Goal: Find specific page/section: Find specific page/section

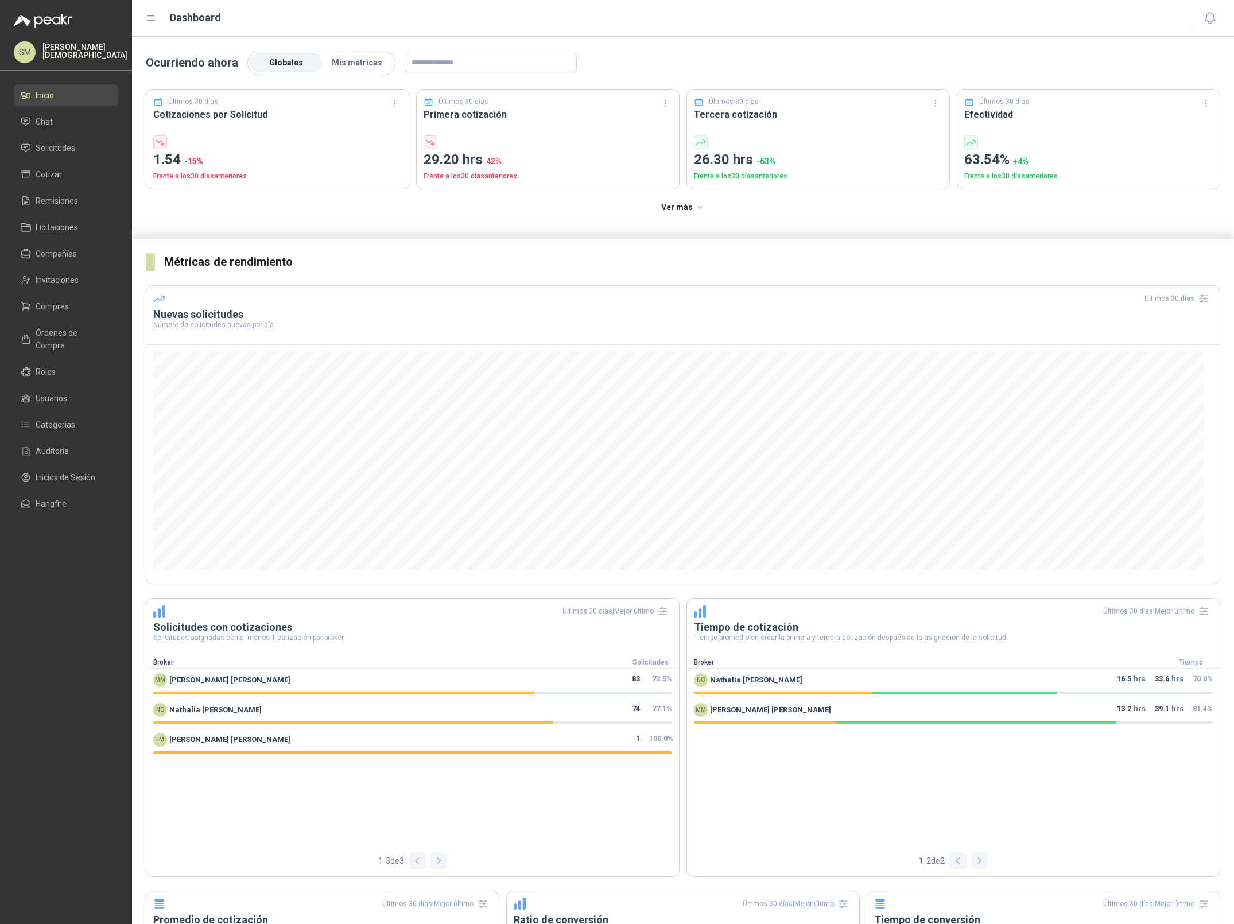
click at [76, 55] on p "[PERSON_NAME]" at bounding box center [84, 51] width 85 height 16
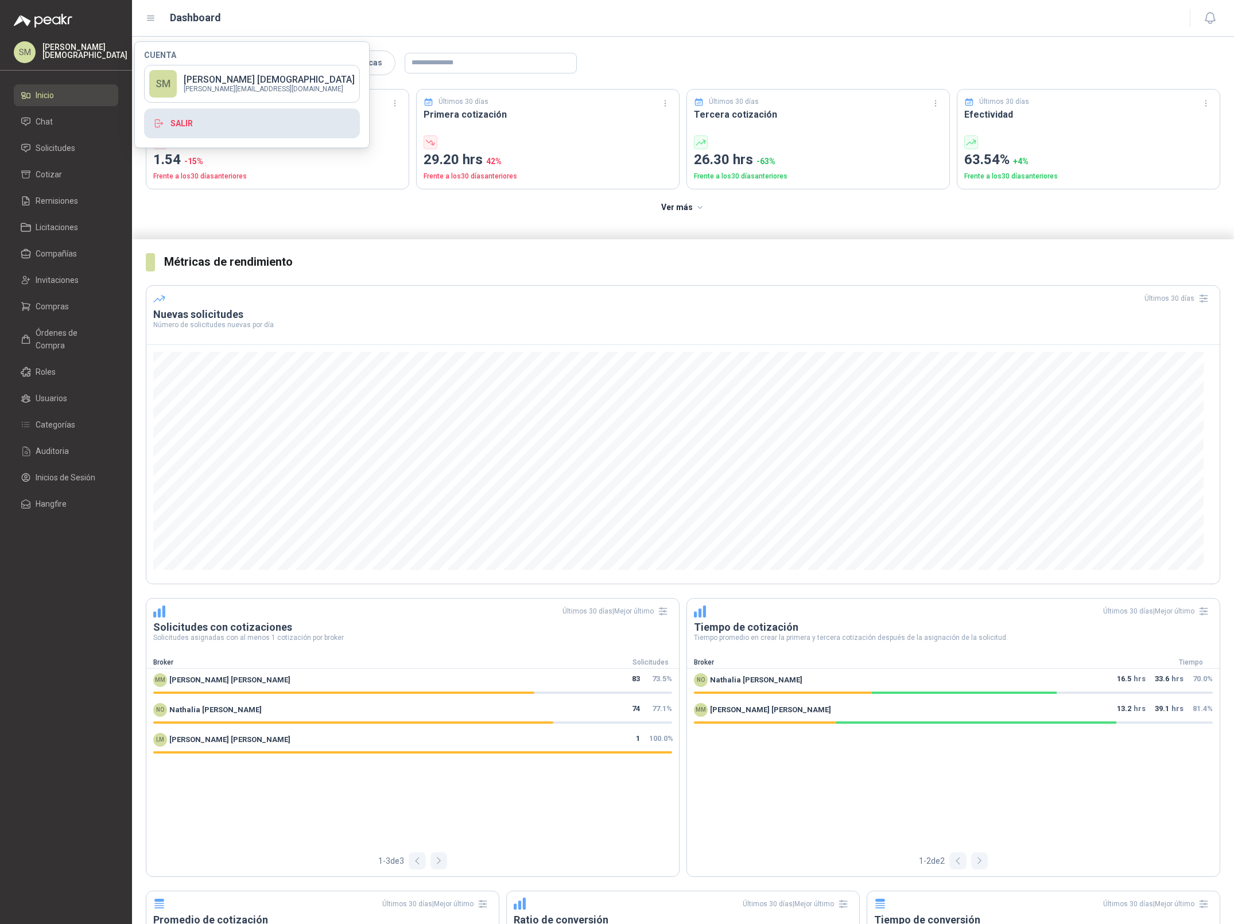
click at [220, 119] on button "Salir" at bounding box center [252, 124] width 216 height 30
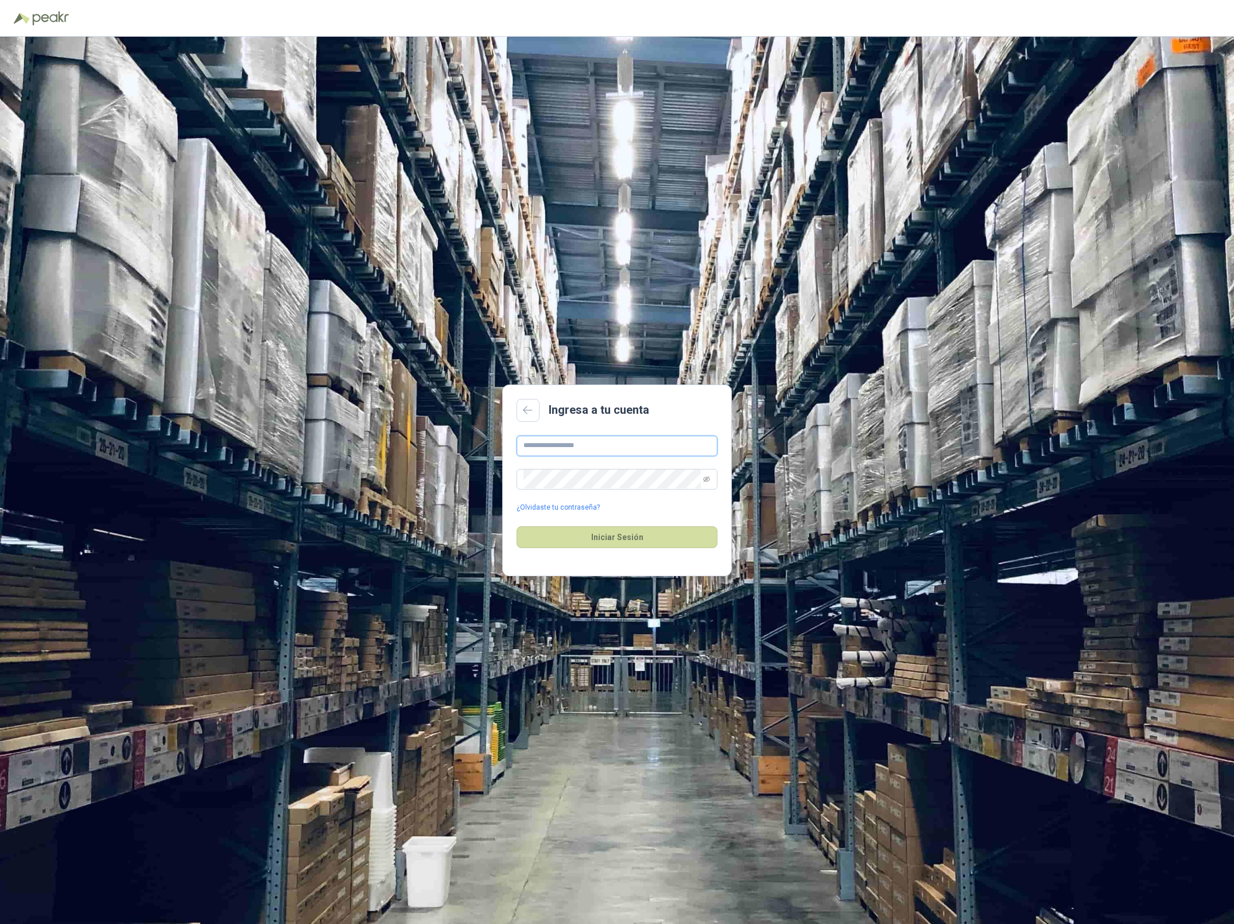
type input "**********"
click at [596, 531] on button "Iniciar Sesión" at bounding box center [617, 538] width 201 height 22
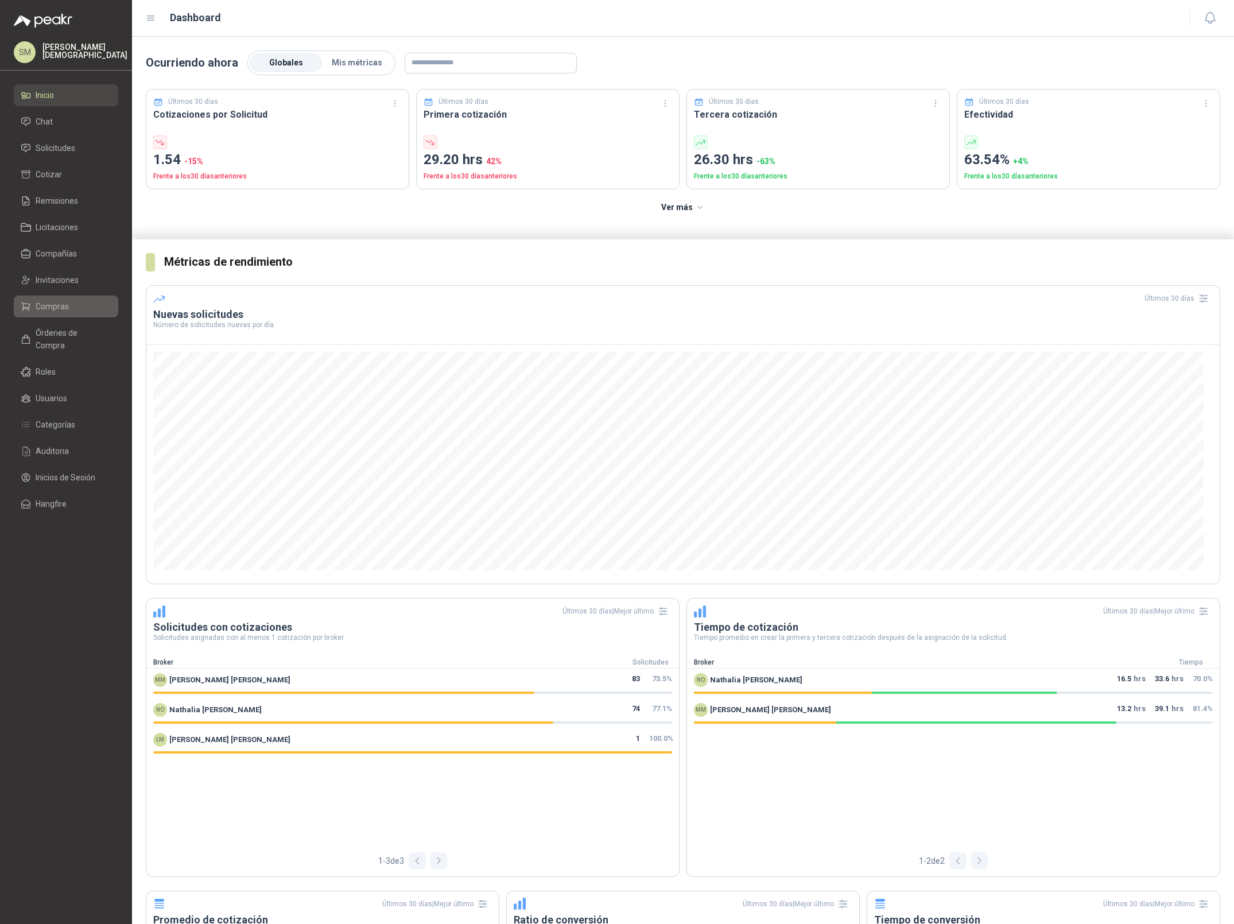
click at [48, 317] on ul "Inicio Chat Solicitudes Cotizar Remisiones Licitaciones Compañías Invitaciones …" at bounding box center [66, 301] width 132 height 435
click at [56, 311] on span "Compras" at bounding box center [52, 306] width 33 height 13
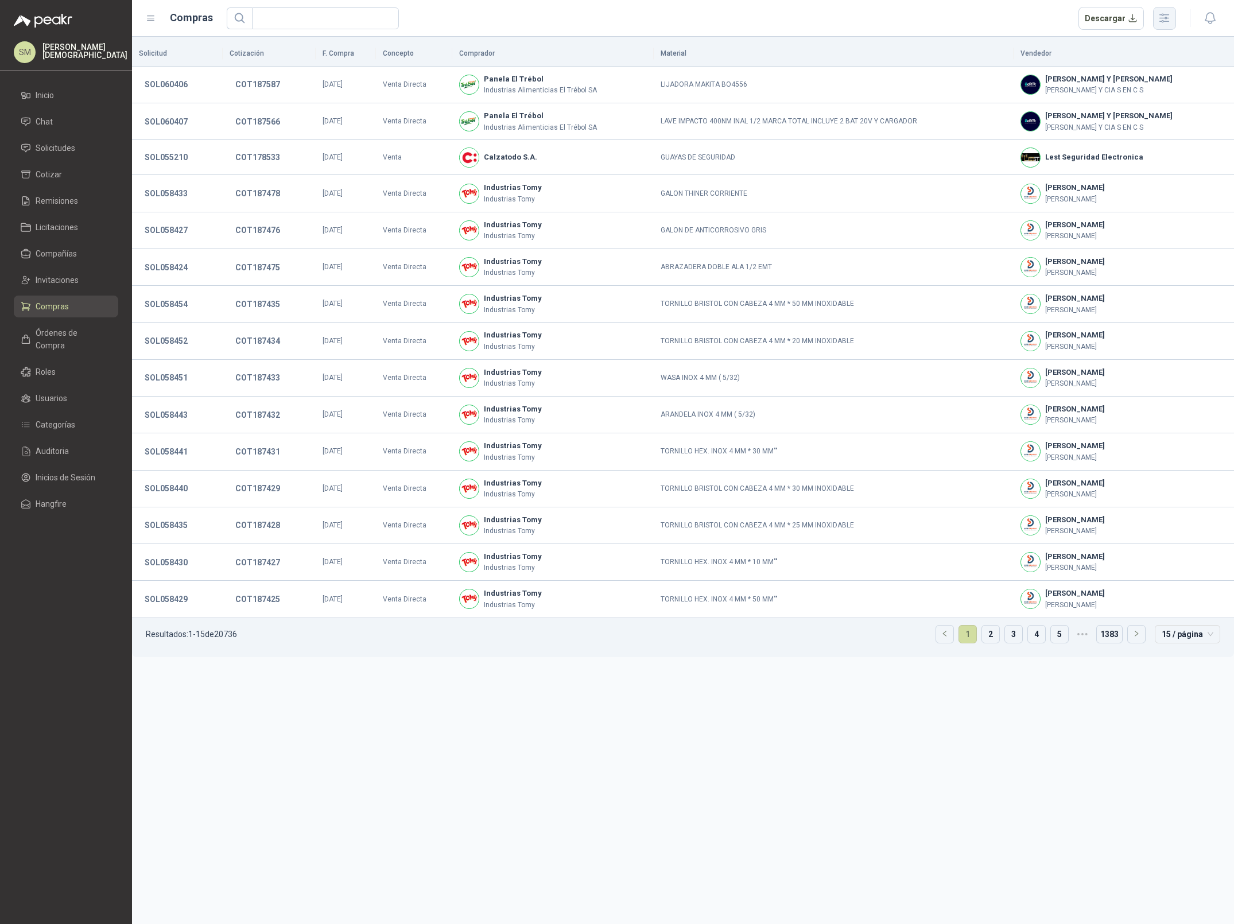
click at [1175, 19] on button "button" at bounding box center [1164, 18] width 23 height 23
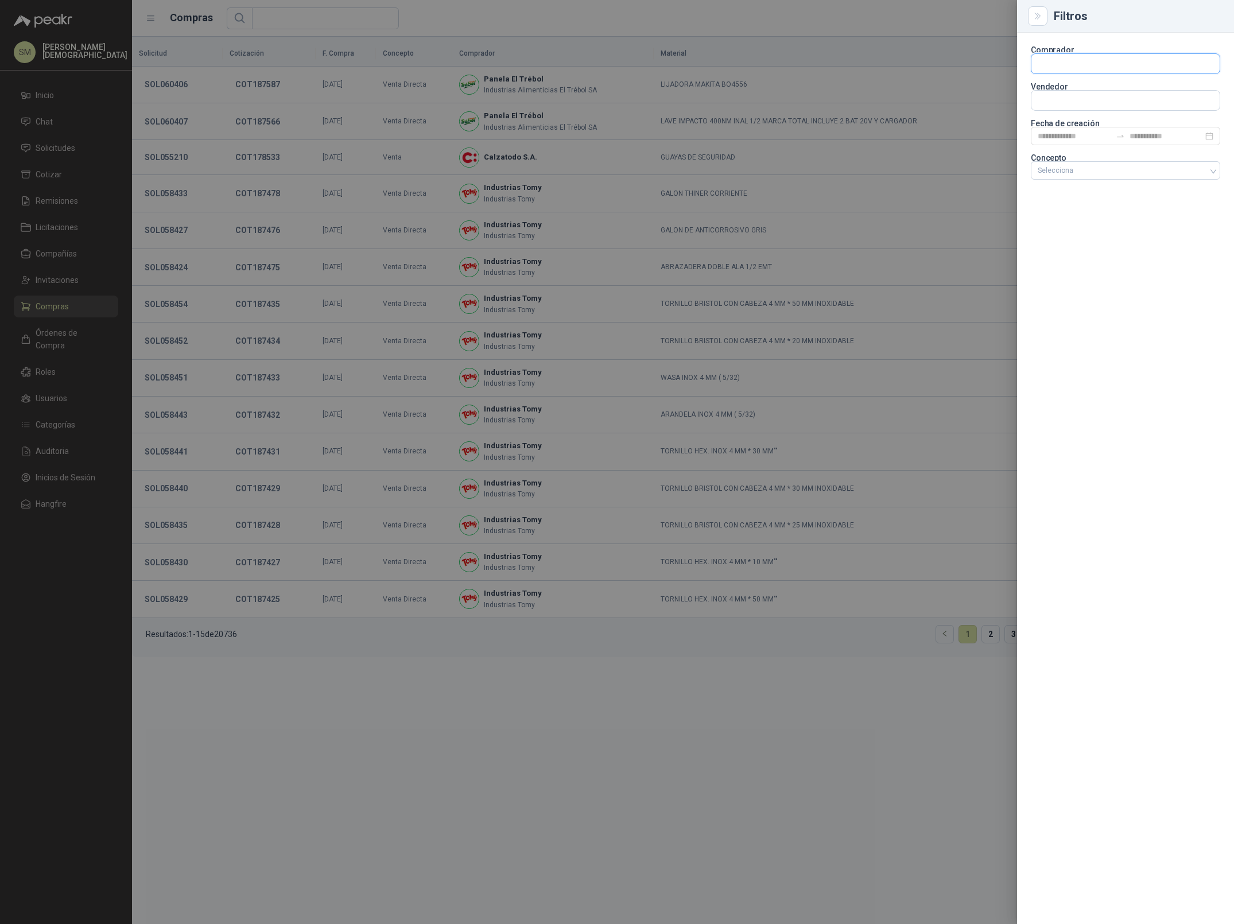
click at [1060, 69] on input "text" at bounding box center [1126, 64] width 188 height 20
type input "****"
click at [1069, 87] on p "Patojito" at bounding box center [1109, 88] width 103 height 7
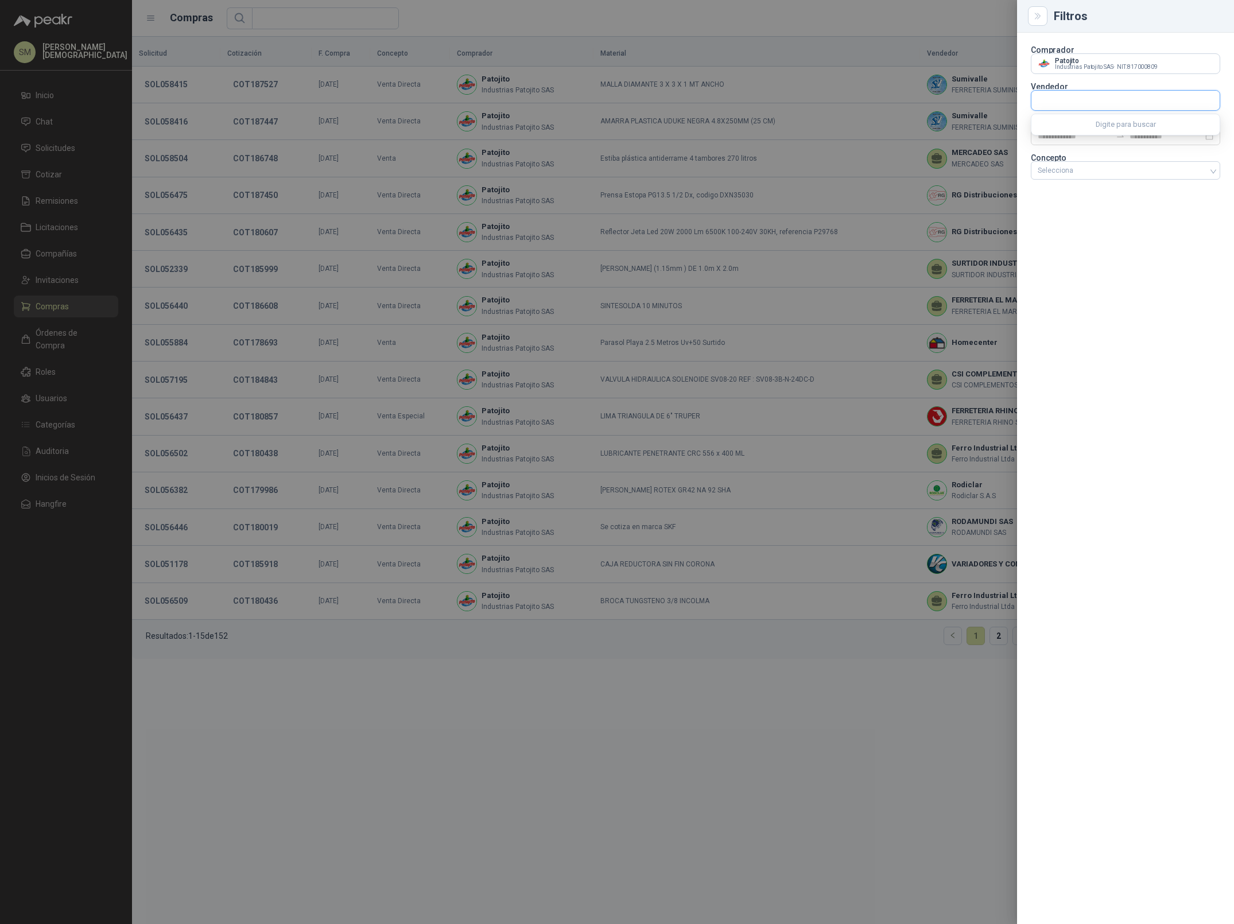
click at [1079, 106] on input "text" at bounding box center [1126, 101] width 188 height 20
type input "*******"
click at [1105, 173] on span "NIT : 890319806" at bounding box center [1125, 171] width 41 height 6
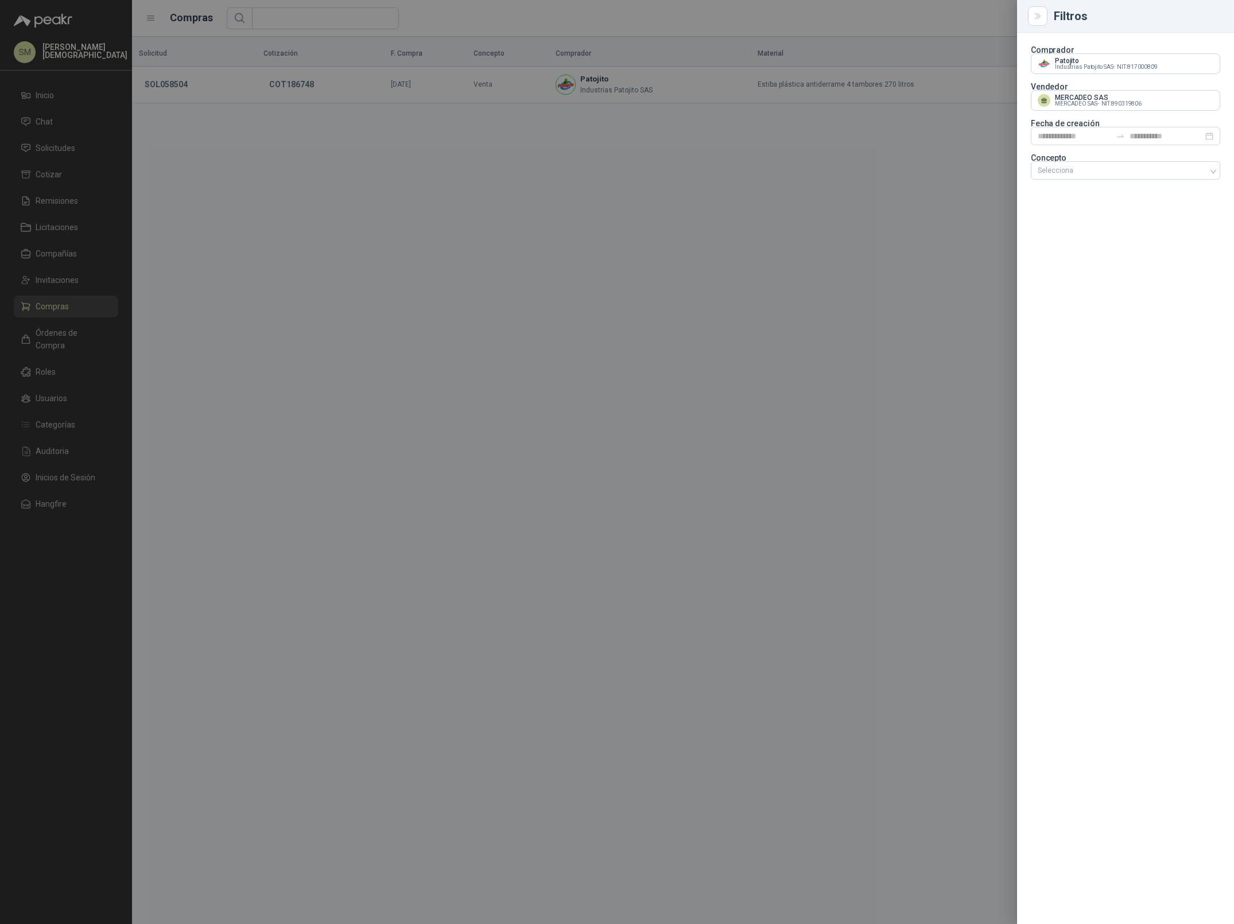
click at [710, 146] on div at bounding box center [617, 462] width 1234 height 924
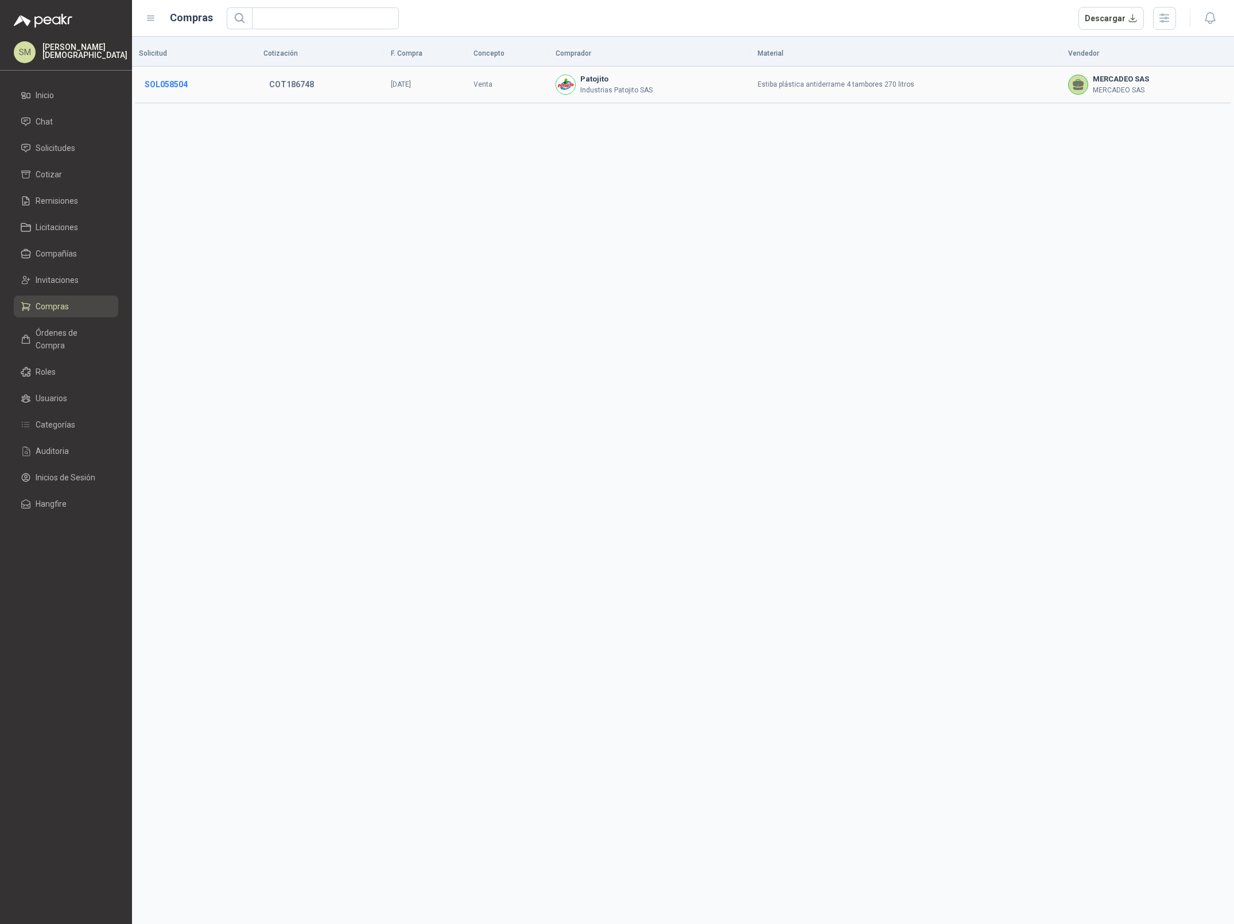
click at [166, 86] on button "SOL058504" at bounding box center [166, 84] width 55 height 21
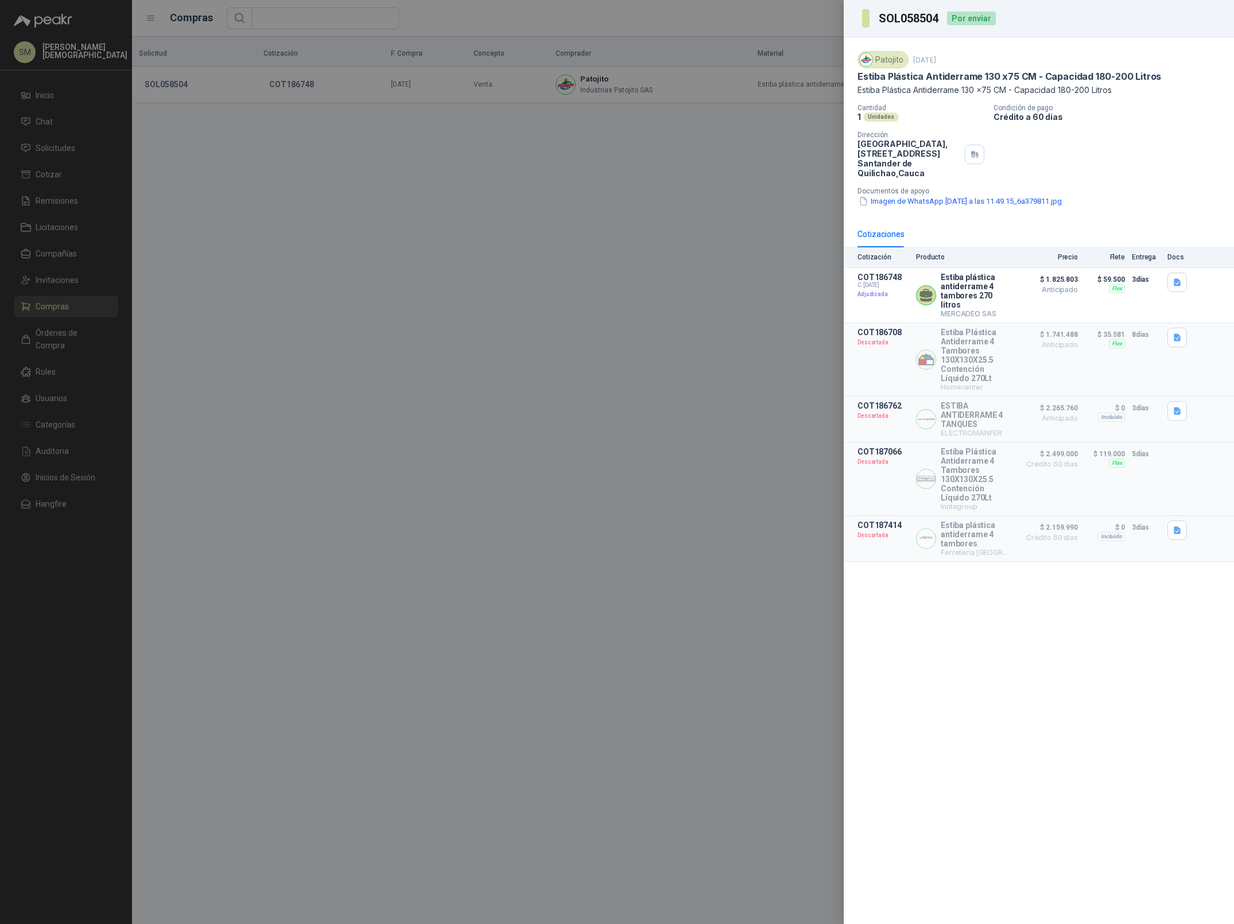
click at [251, 198] on div at bounding box center [617, 462] width 1234 height 924
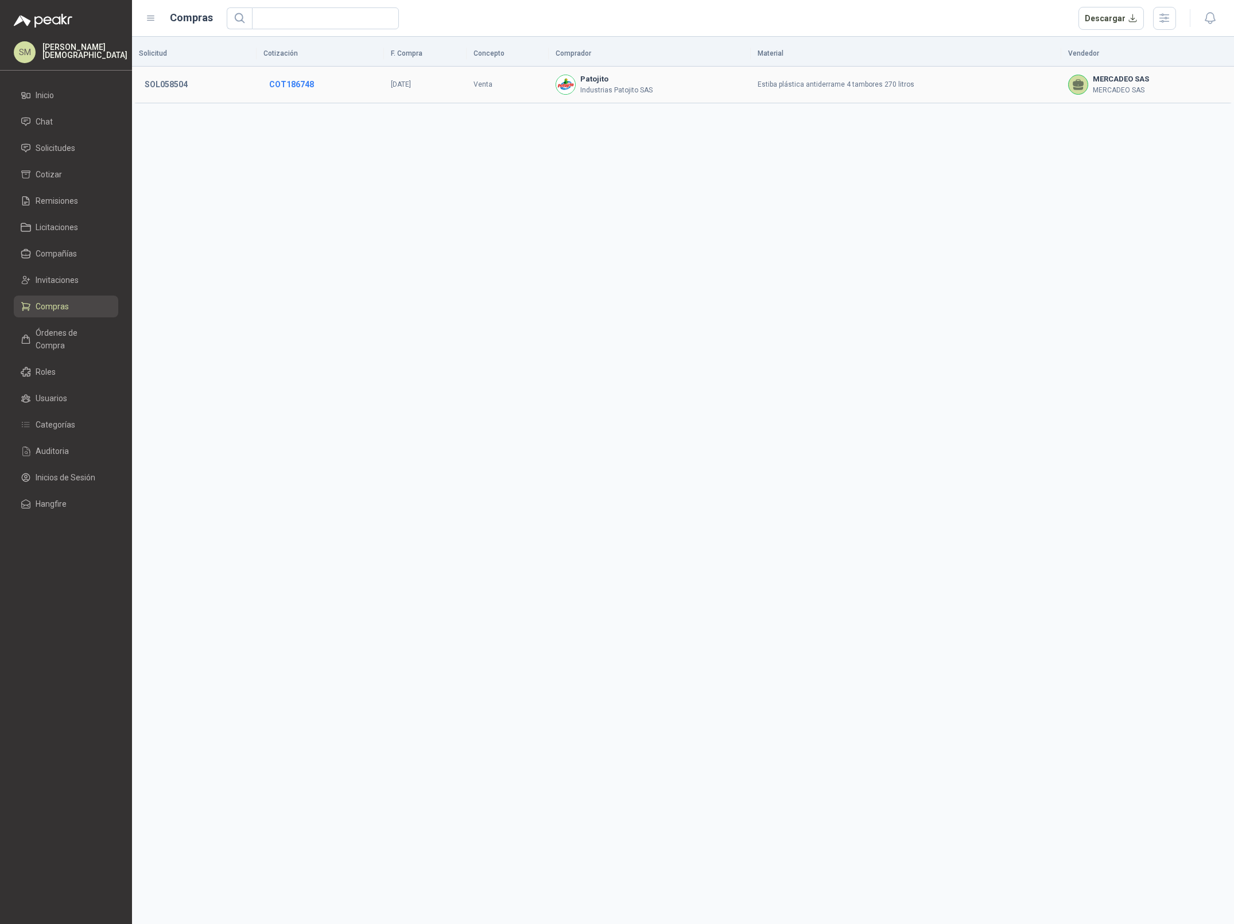
click at [289, 87] on button "COT186748" at bounding box center [292, 84] width 56 height 21
